Goal: Task Accomplishment & Management: Manage account settings

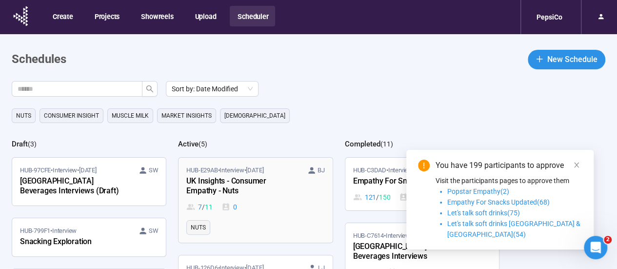
click at [286, 195] on div "UK Insights - Consumer Empathy - Nuts" at bounding box center [239, 186] width 107 height 22
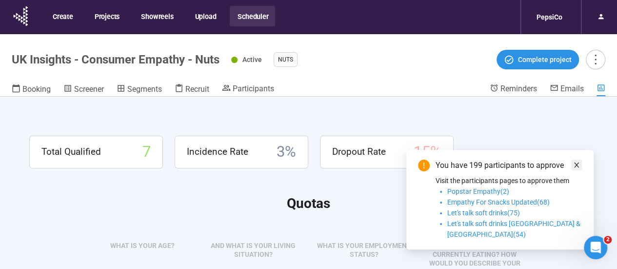
click at [576, 168] on icon "close" at bounding box center [576, 164] width 7 height 7
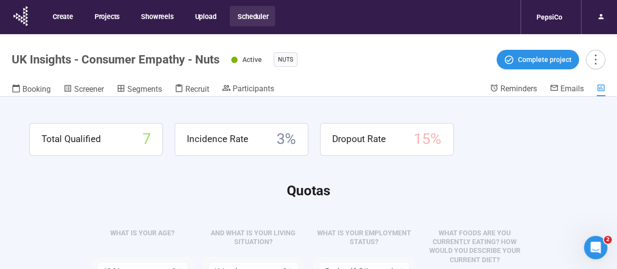
drag, startPoint x: 300, startPoint y: 216, endPoint x: 279, endPoint y: 16, distance: 200.9
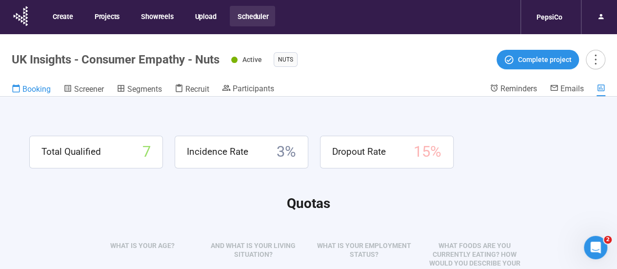
click at [39, 88] on span "Booking" at bounding box center [36, 88] width 28 height 9
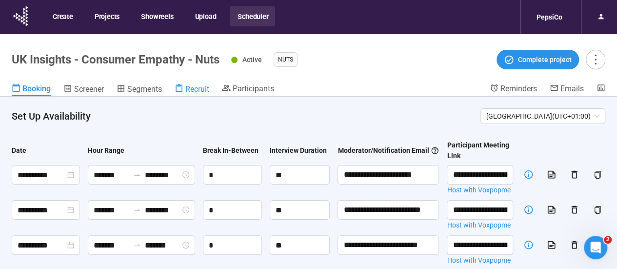
click at [207, 88] on span "Recruit" at bounding box center [197, 88] width 24 height 9
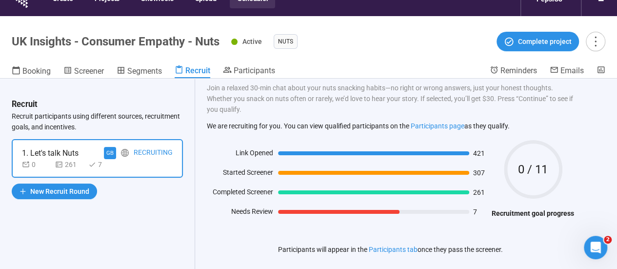
scroll to position [34, 0]
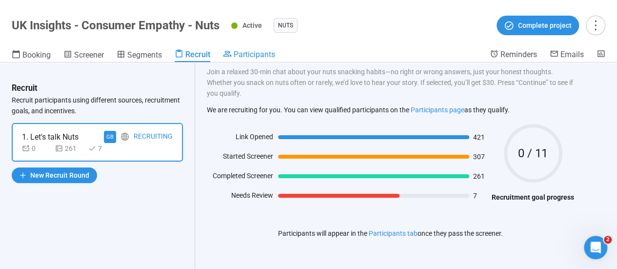
click at [263, 57] on span "Participants" at bounding box center [253, 54] width 41 height 9
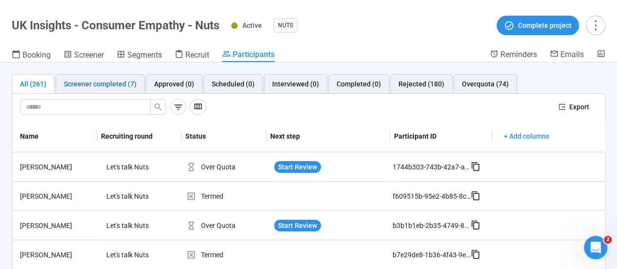
click at [129, 87] on div "Screener completed (7)" at bounding box center [100, 83] width 73 height 11
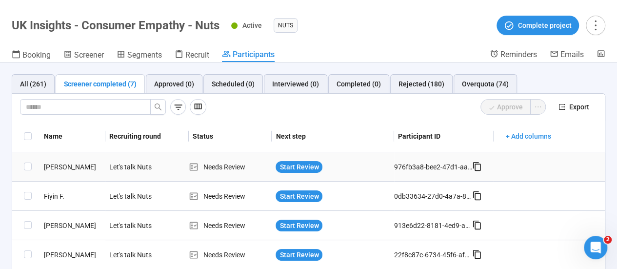
click at [324, 161] on div "Start Review" at bounding box center [332, 167] width 114 height 12
click at [596, 243] on icon "Open Intercom Messenger" at bounding box center [594, 246] width 16 height 16
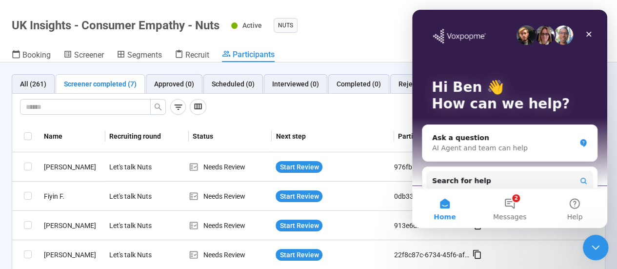
click at [596, 243] on icon "Close Intercom Messenger" at bounding box center [594, 246] width 12 height 12
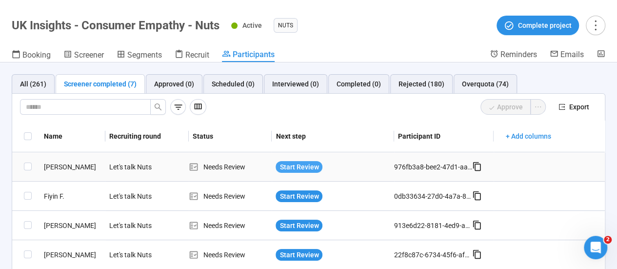
click at [312, 164] on span "Start Review" at bounding box center [298, 166] width 39 height 11
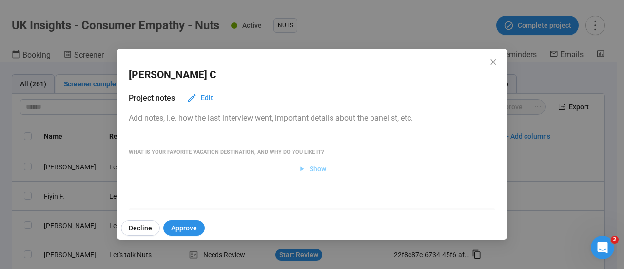
click at [309, 163] on button "Show" at bounding box center [312, 169] width 44 height 16
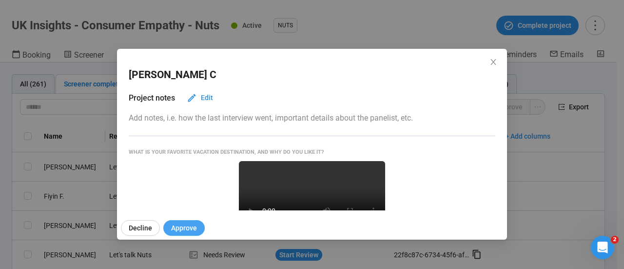
click at [187, 224] on span "Approve" at bounding box center [184, 227] width 26 height 11
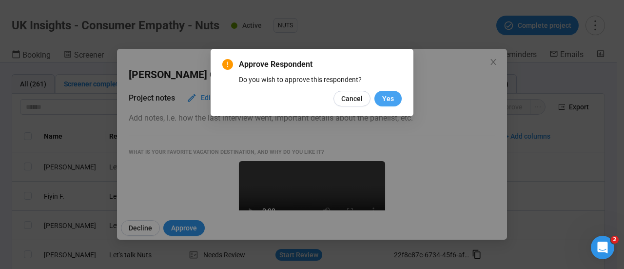
click at [397, 97] on button "Yes" at bounding box center [387, 99] width 27 height 16
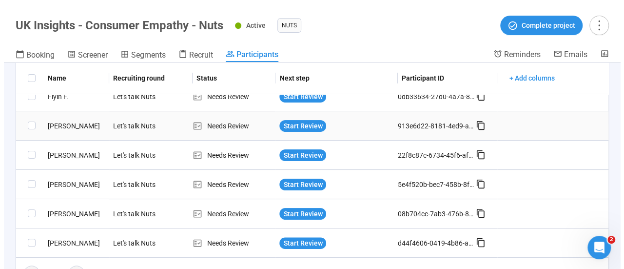
scroll to position [41, 0]
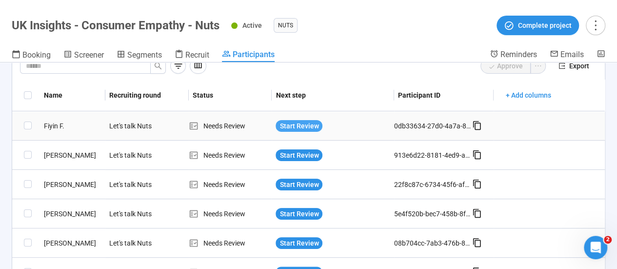
click at [300, 126] on span "Start Review" at bounding box center [298, 125] width 39 height 11
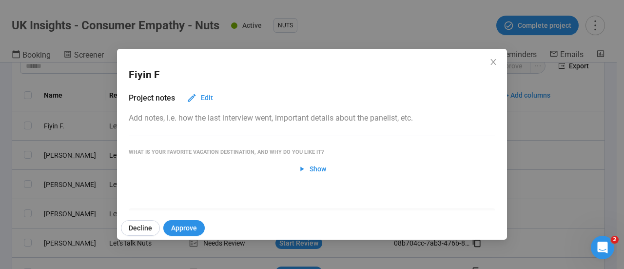
scroll to position [49, 0]
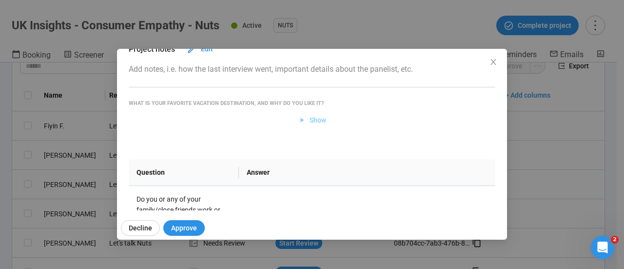
click at [311, 117] on span "Show" at bounding box center [317, 120] width 17 height 11
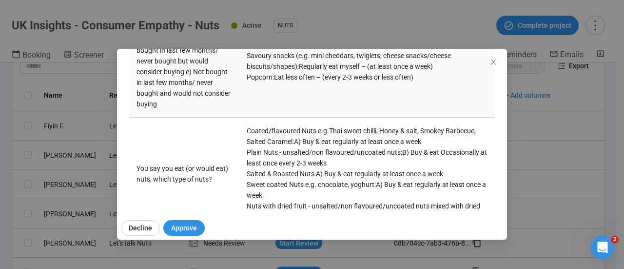
scroll to position [975, 0]
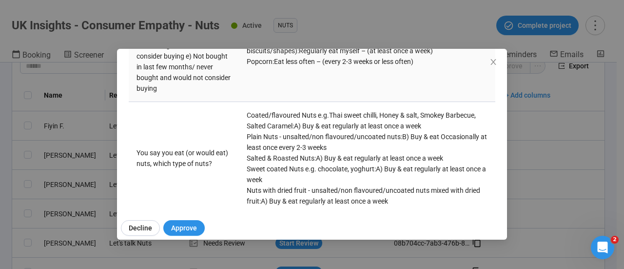
drag, startPoint x: 246, startPoint y: 112, endPoint x: 356, endPoint y: 124, distance: 110.9
click at [356, 35] on div "Nuts (plain, savoury, coated, sweet) : Regularly eat myself – (at least once a …" at bounding box center [367, 23] width 241 height 21
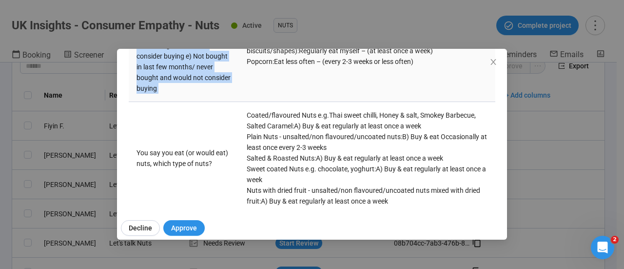
drag, startPoint x: 240, startPoint y: 121, endPoint x: 235, endPoint y: 119, distance: 5.0
click at [235, 102] on tr "Which of the following snack products do you… a) Buy and regularly eat yourself…" at bounding box center [312, 8] width 366 height 188
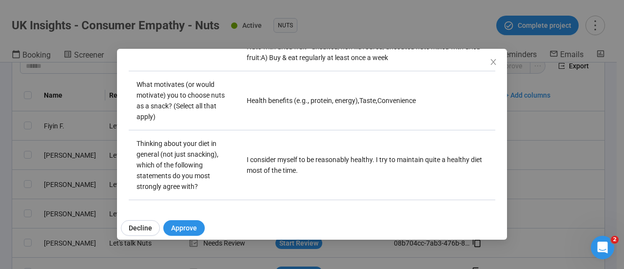
scroll to position [1121, 0]
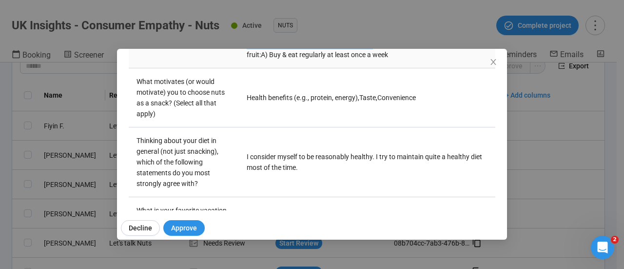
drag, startPoint x: 246, startPoint y: 58, endPoint x: 370, endPoint y: 128, distance: 142.9
click at [370, 60] on div "Coated/flavoured Nuts e.g.Thai sweet chilli, Honey & salt, Smokey Barbecue, Sal…" at bounding box center [367, 11] width 241 height 96
click at [370, 60] on div "Nuts with dried fruit - unsalted/non flavoured/uncoated nuts mixed with dried f…" at bounding box center [367, 49] width 241 height 21
drag, startPoint x: 261, startPoint y: 87, endPoint x: 230, endPoint y: 63, distance: 39.3
click at [229, 62] on tr "You say you eat (or would eat) nuts, which type of nuts? Coated/flavoured Nuts …" at bounding box center [312, 12] width 366 height 113
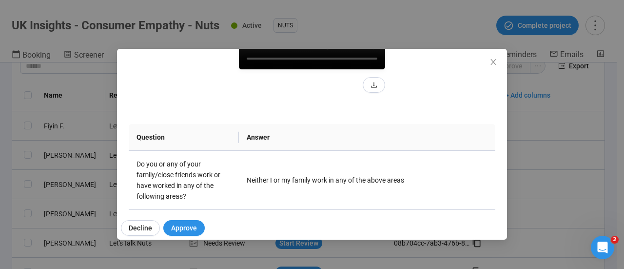
scroll to position [195, 0]
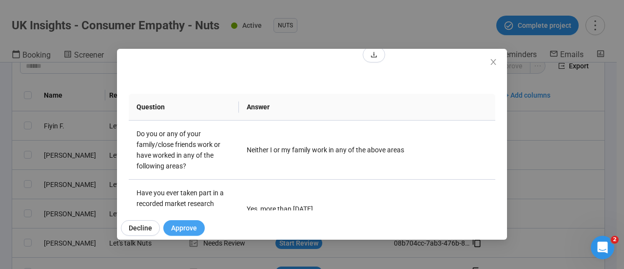
click at [183, 229] on span "Approve" at bounding box center [184, 227] width 26 height 11
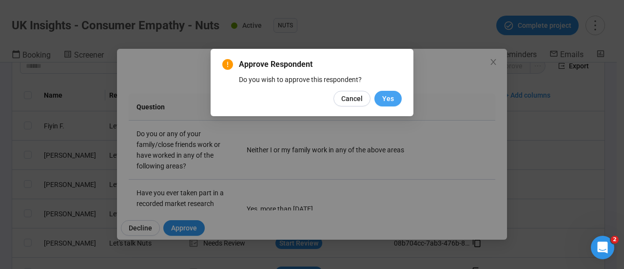
click at [391, 102] on span "Yes" at bounding box center [388, 98] width 12 height 11
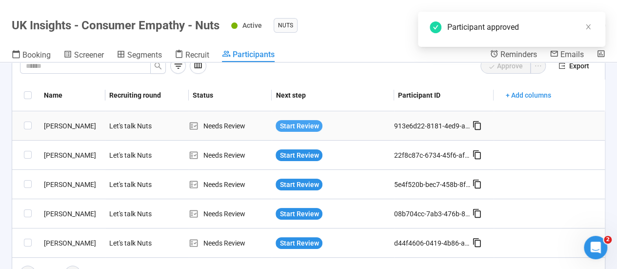
click at [292, 125] on span "Start Review" at bounding box center [298, 125] width 39 height 11
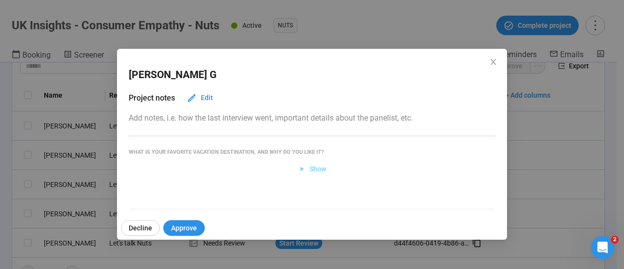
click at [309, 167] on span "Show" at bounding box center [317, 168] width 17 height 11
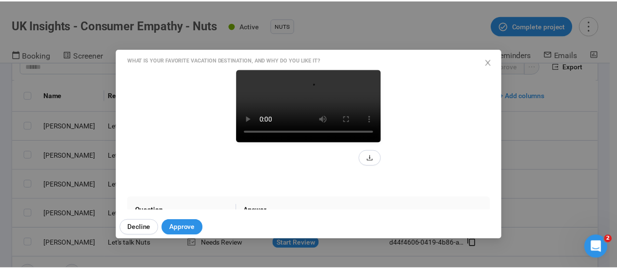
scroll to position [146, 0]
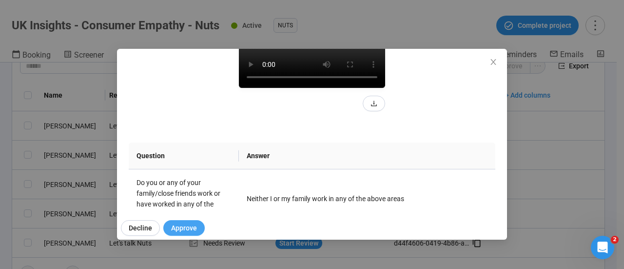
click at [183, 227] on span "Approve" at bounding box center [184, 227] width 26 height 11
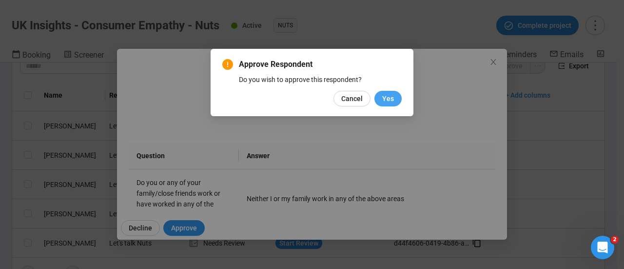
click at [387, 98] on span "Yes" at bounding box center [388, 98] width 12 height 11
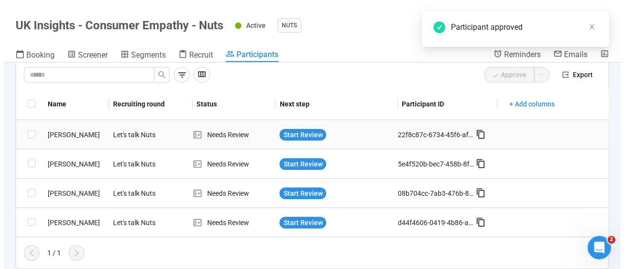
scroll to position [31, 0]
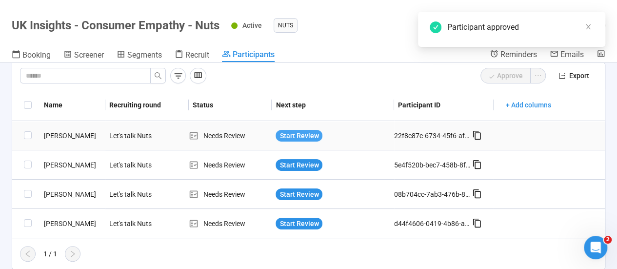
click at [304, 137] on span "Start Review" at bounding box center [298, 135] width 39 height 11
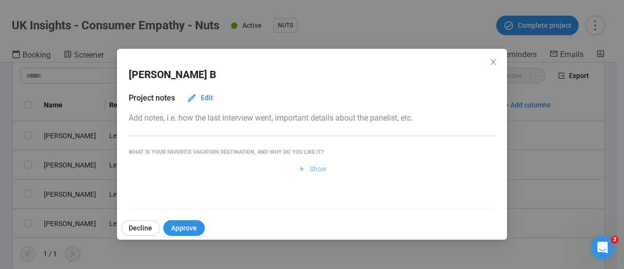
click at [321, 164] on span "Show" at bounding box center [317, 168] width 17 height 11
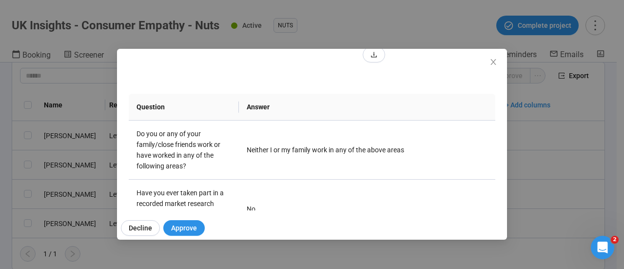
scroll to position [146, 0]
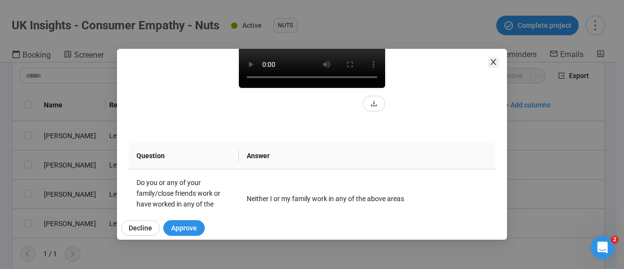
click at [491, 66] on span "Close" at bounding box center [493, 62] width 11 height 11
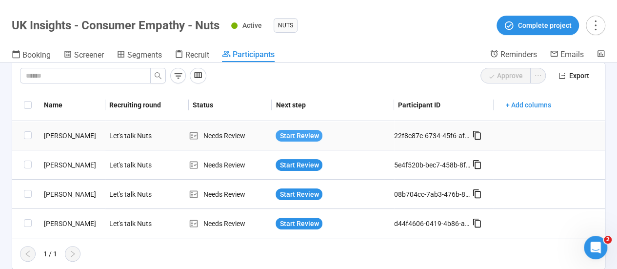
click at [279, 131] on span "Start Review" at bounding box center [298, 135] width 39 height 11
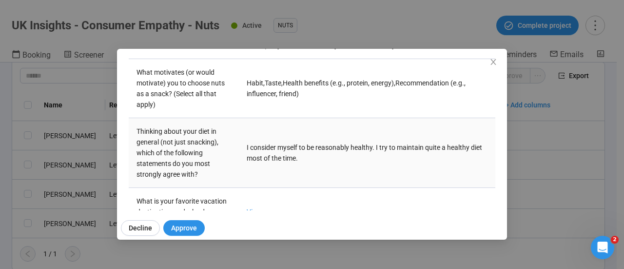
scroll to position [1071, 0]
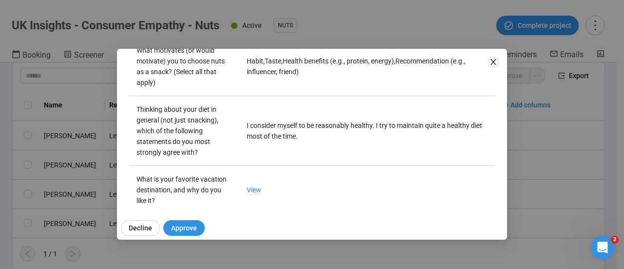
click at [491, 61] on icon "close" at bounding box center [493, 62] width 8 height 8
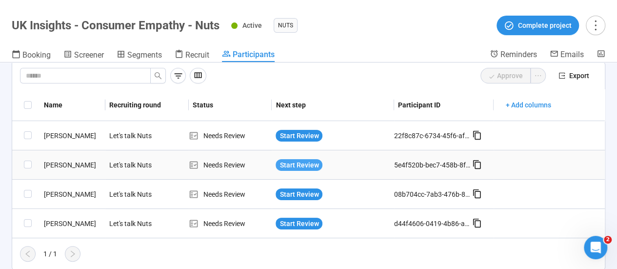
click at [287, 164] on span "Start Review" at bounding box center [298, 164] width 39 height 11
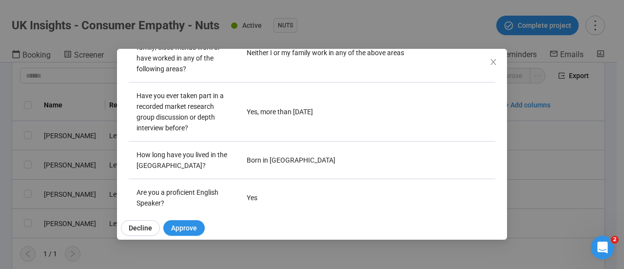
scroll to position [0, 0]
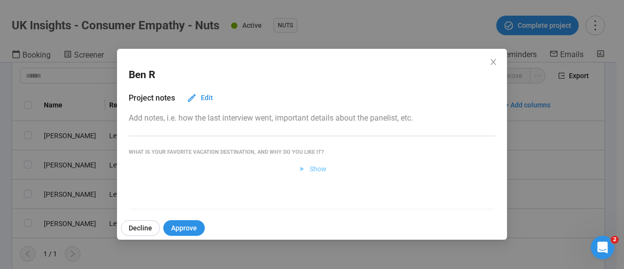
click at [315, 168] on span "Show" at bounding box center [317, 168] width 17 height 11
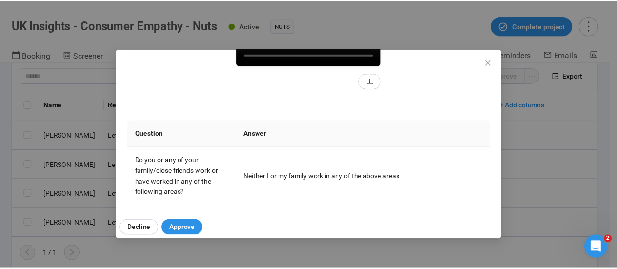
scroll to position [146, 0]
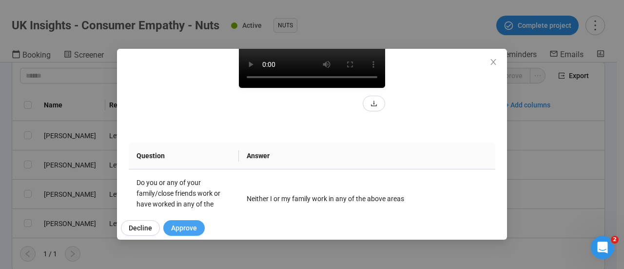
click at [185, 231] on span "Approve" at bounding box center [184, 227] width 26 height 11
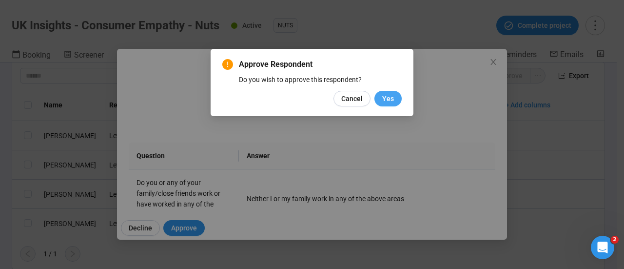
click at [384, 99] on span "Yes" at bounding box center [388, 98] width 12 height 11
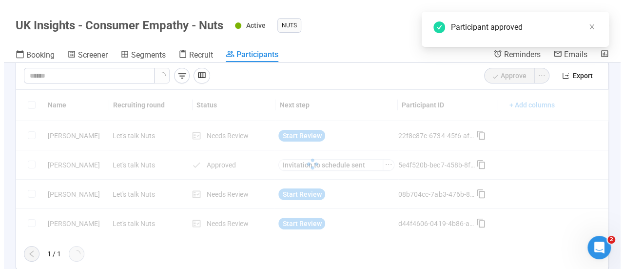
scroll to position [2, 0]
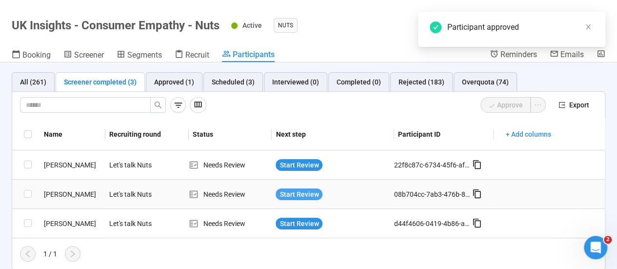
click at [286, 193] on span "Start Review" at bounding box center [298, 194] width 39 height 11
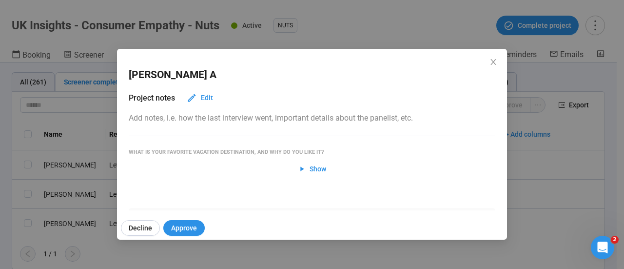
scroll to position [0, 0]
drag, startPoint x: 324, startPoint y: 170, endPoint x: 329, endPoint y: 167, distance: 5.4
click at [325, 168] on button "Show" at bounding box center [312, 169] width 44 height 16
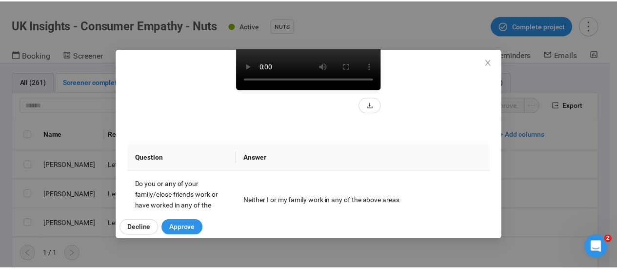
scroll to position [97, 0]
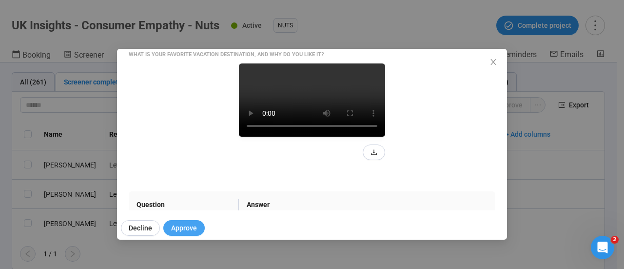
click at [185, 227] on span "Approve" at bounding box center [184, 227] width 26 height 11
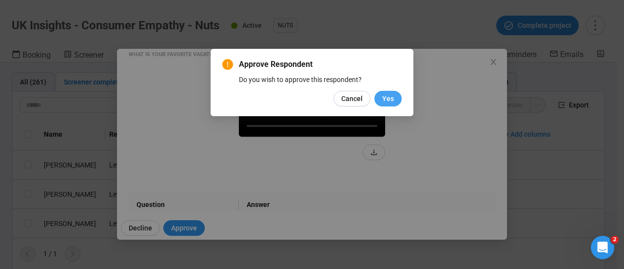
click at [389, 98] on span "Yes" at bounding box center [388, 98] width 12 height 11
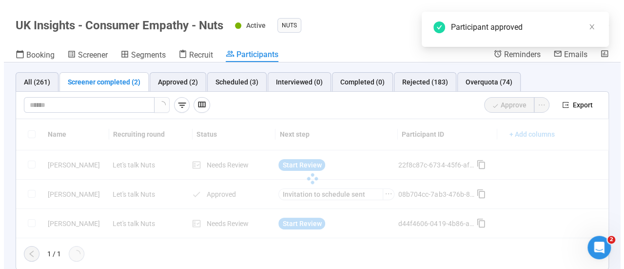
scroll to position [0, 0]
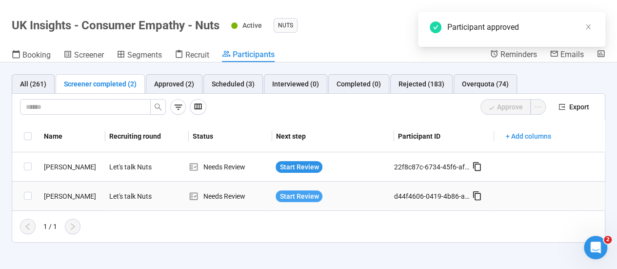
click at [288, 197] on span "Start Review" at bounding box center [298, 196] width 39 height 11
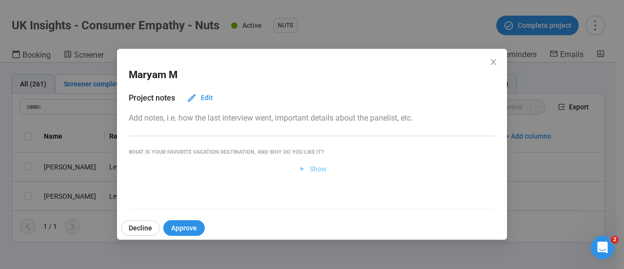
click at [304, 168] on span "Show" at bounding box center [312, 168] width 29 height 11
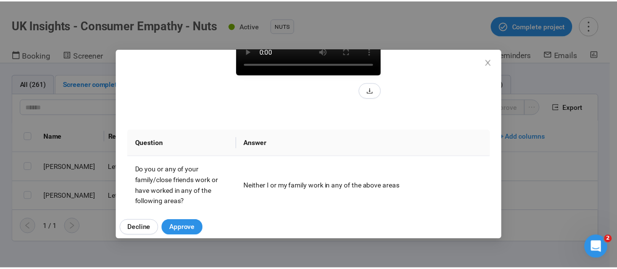
scroll to position [195, 0]
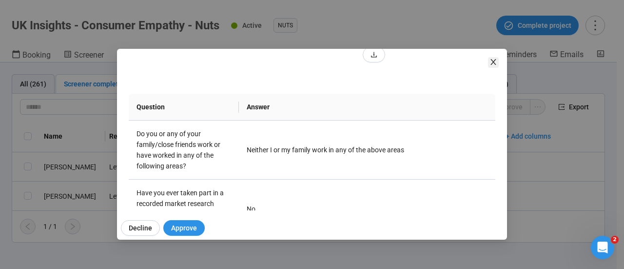
click at [493, 64] on icon "close" at bounding box center [493, 62] width 8 height 8
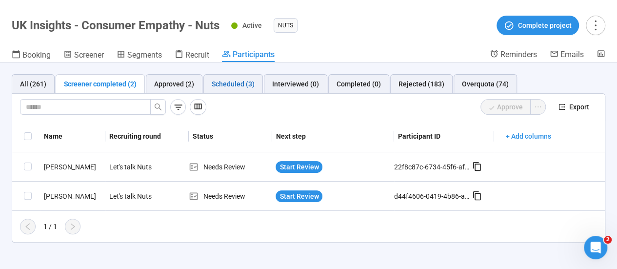
click at [227, 85] on div "Scheduled (3)" at bounding box center [233, 83] width 43 height 11
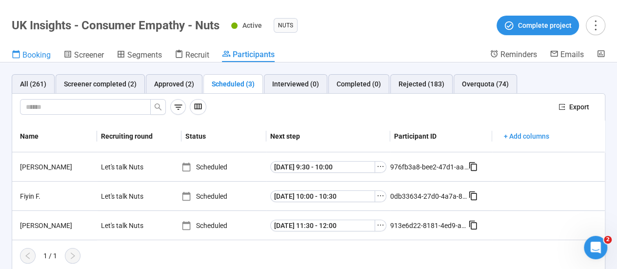
click at [38, 52] on span "Booking" at bounding box center [36, 54] width 28 height 9
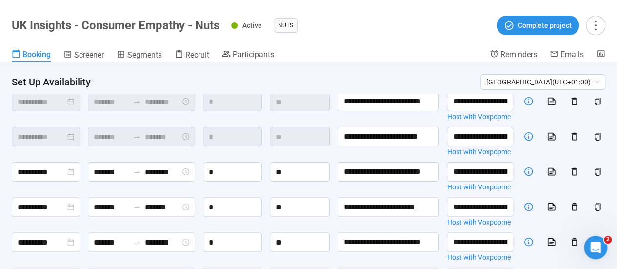
scroll to position [74, 0]
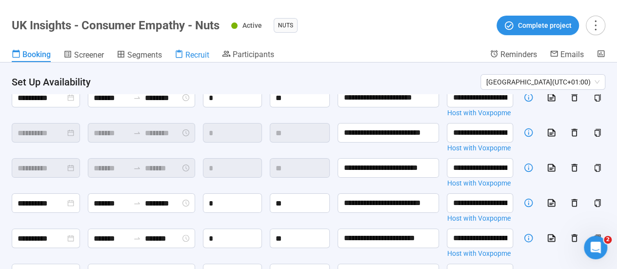
click at [186, 53] on div "Recruit" at bounding box center [191, 55] width 35 height 10
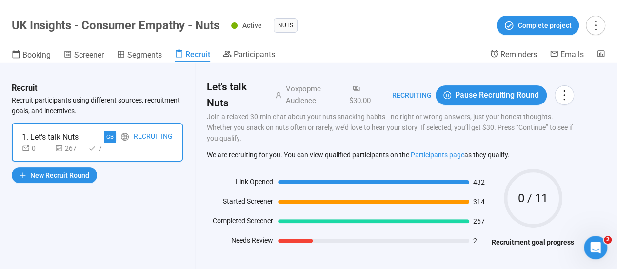
scroll to position [45, 0]
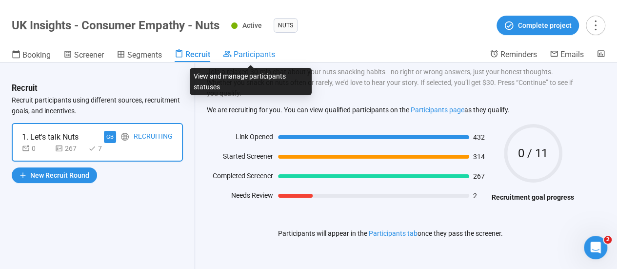
click at [252, 56] on span "Participants" at bounding box center [253, 54] width 41 height 9
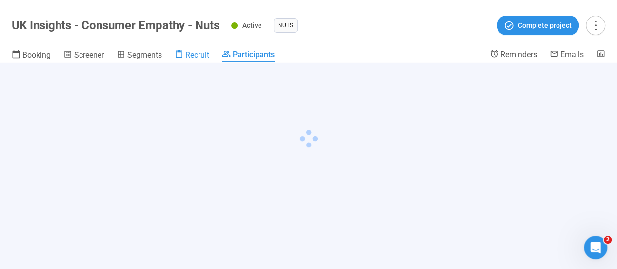
click at [191, 55] on span "Recruit" at bounding box center [197, 54] width 24 height 9
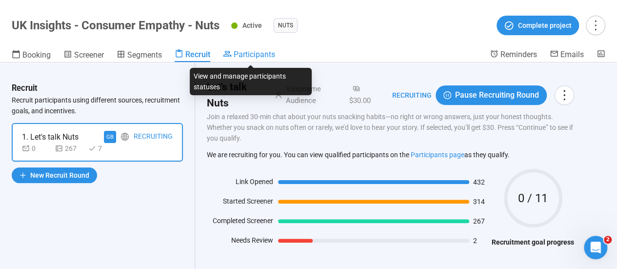
click at [252, 56] on span "Participants" at bounding box center [253, 54] width 41 height 9
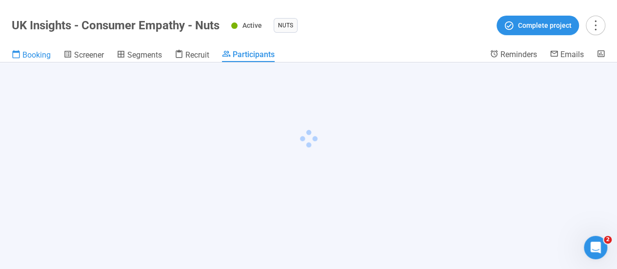
click at [36, 54] on span "Booking" at bounding box center [36, 54] width 28 height 9
